Goal: Find specific page/section: Find specific page/section

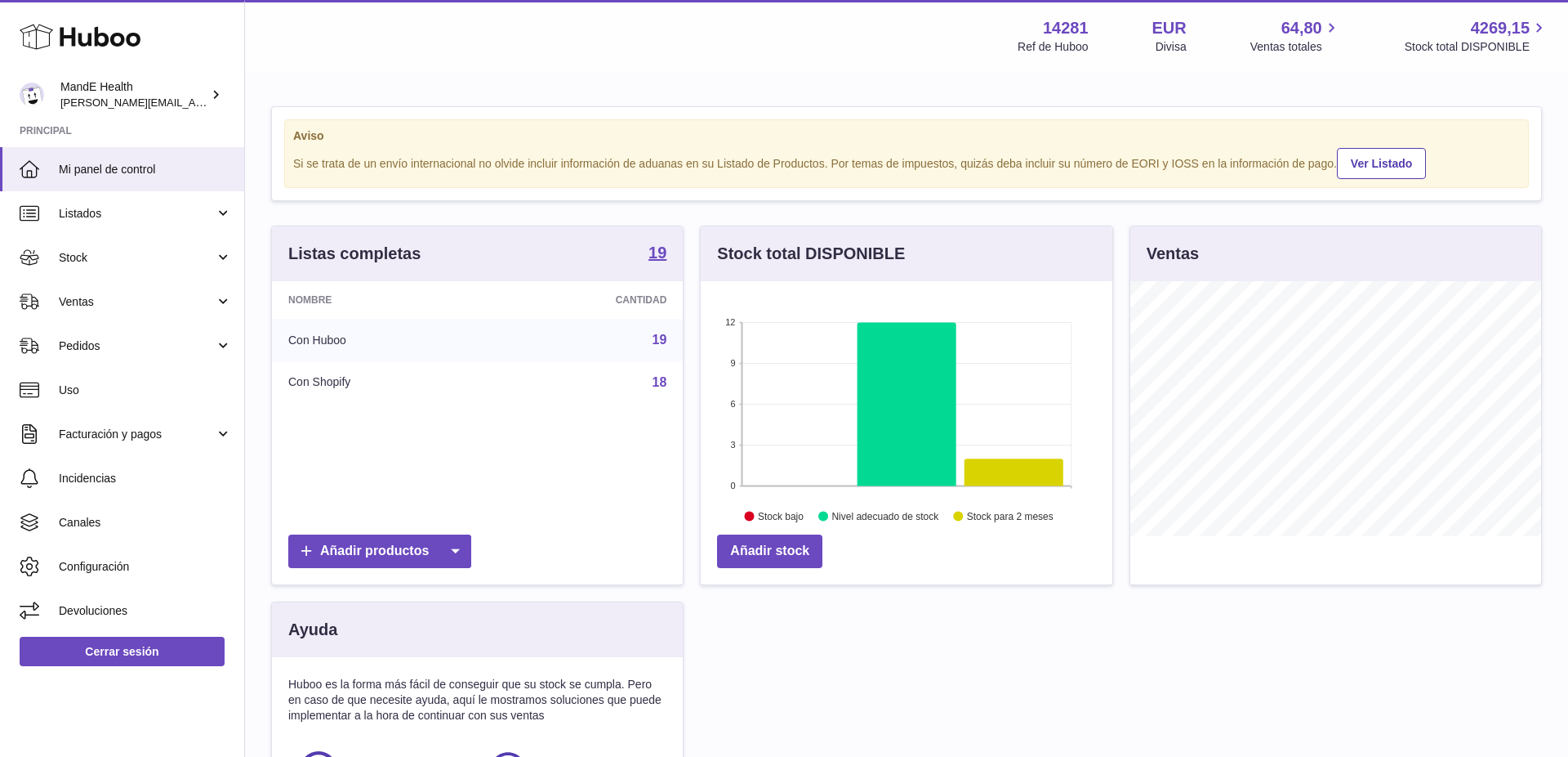
click at [81, 28] on icon at bounding box center [80, 37] width 121 height 33
click at [120, 342] on span "Pedidos" at bounding box center [136, 346] width 156 height 16
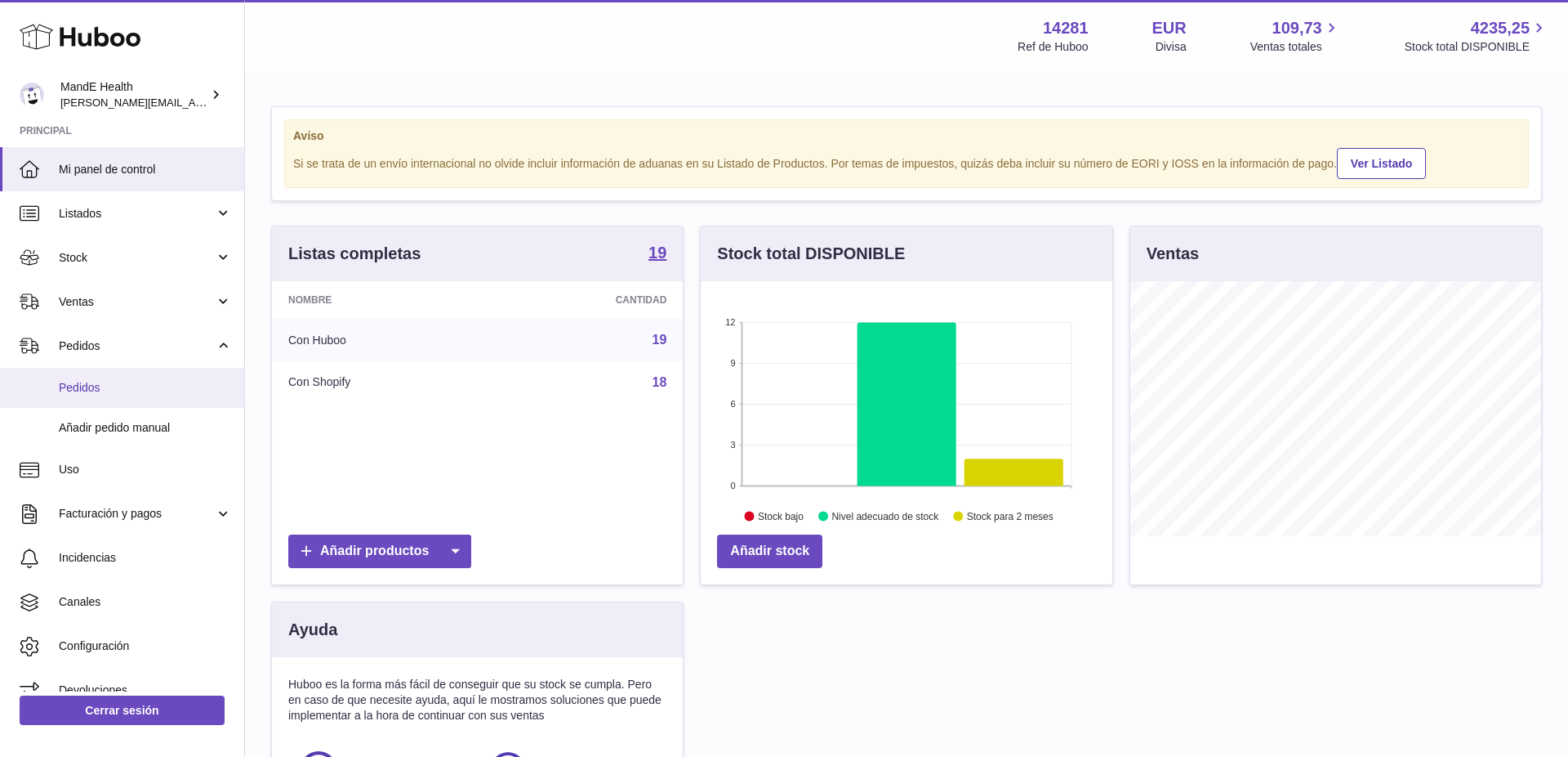
click at [114, 380] on span "Pedidos" at bounding box center [145, 388] width 173 height 16
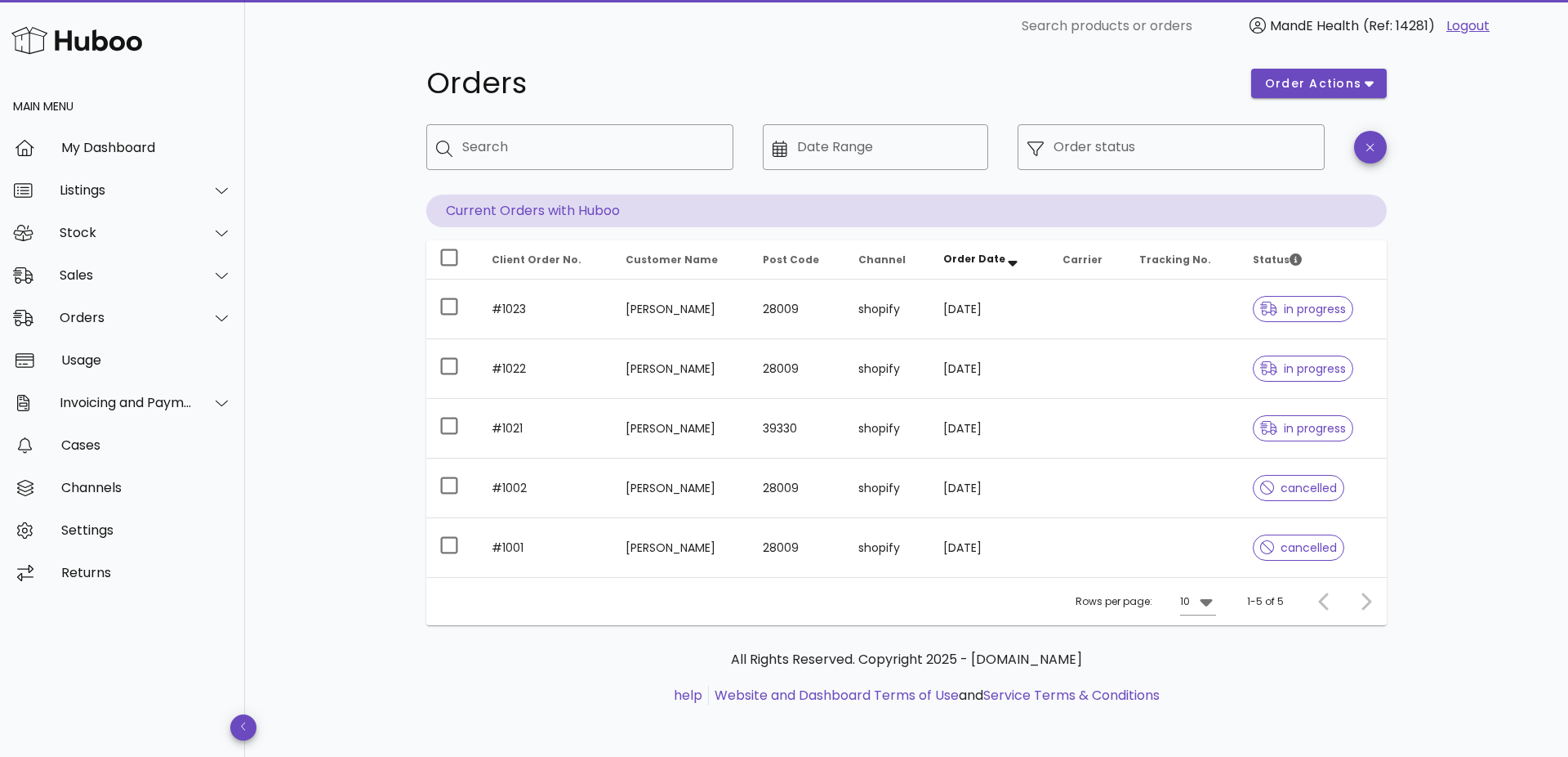
scroll to position [20, 0]
